Goal: Find specific page/section: Find specific page/section

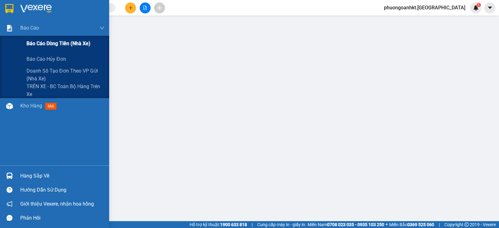
click at [39, 42] on span "Báo cáo dòng tiền (nhà xe)" at bounding box center [59, 44] width 64 height 8
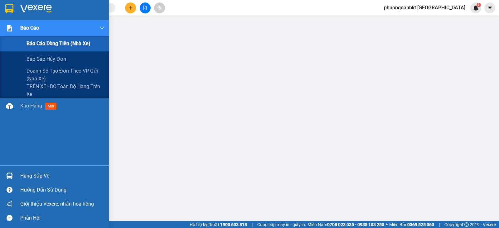
click at [60, 47] on span "Báo cáo dòng tiền (nhà xe)" at bounding box center [59, 44] width 64 height 8
